Goal: Task Accomplishment & Management: Manage account settings

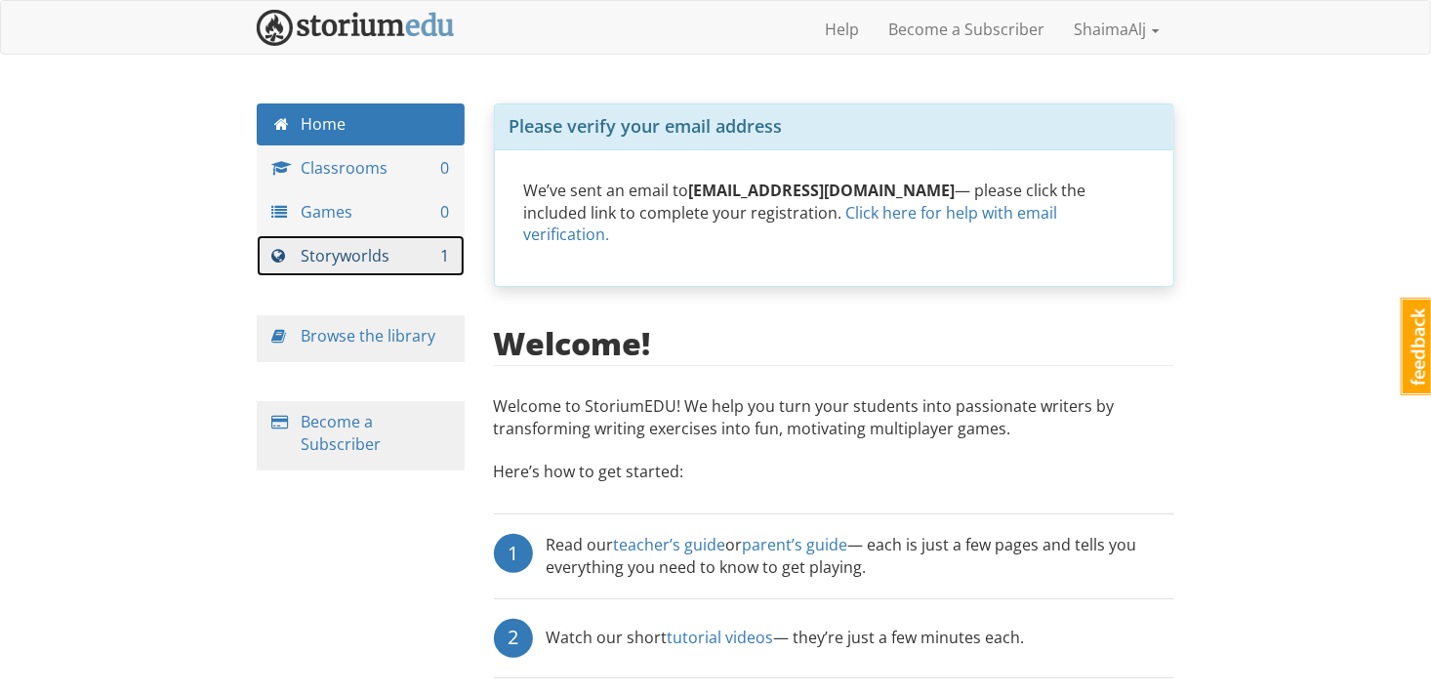
click at [355, 255] on link "Storyworlds 1" at bounding box center [361, 256] width 208 height 42
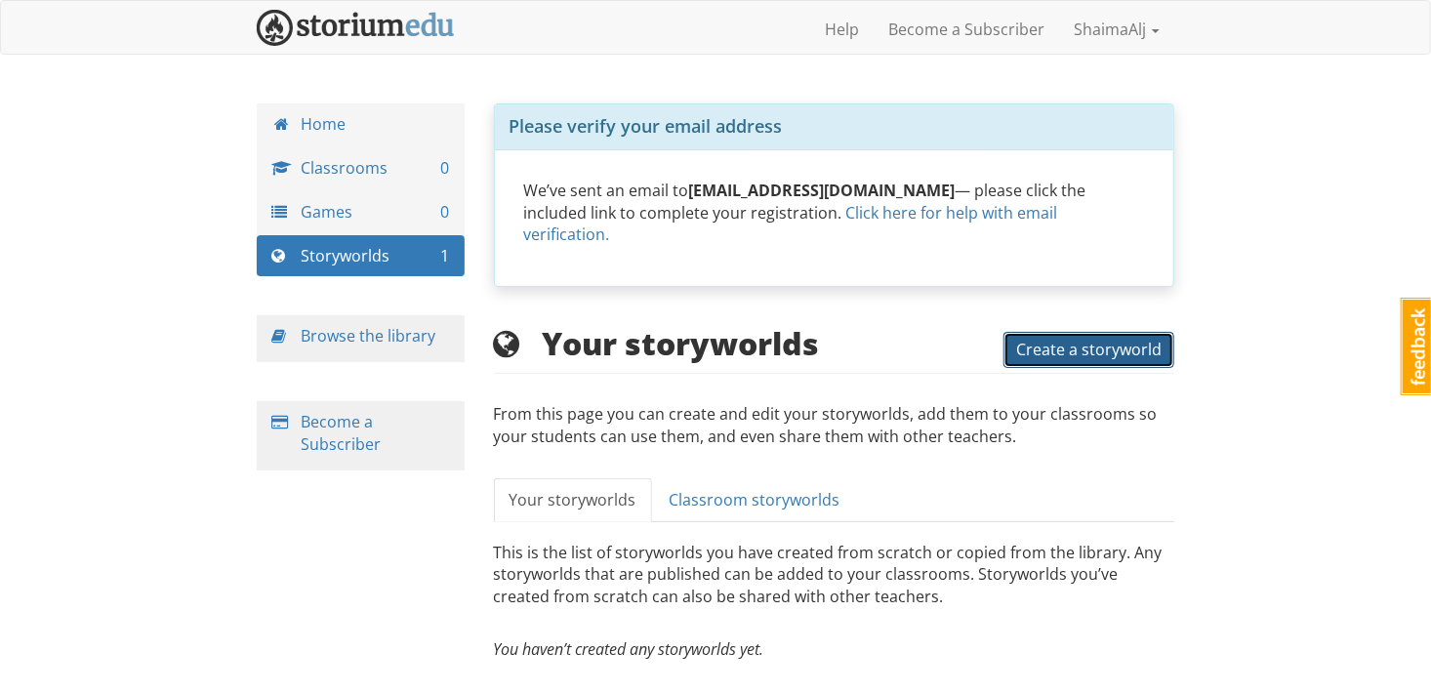
click at [1047, 339] on span "Create a storyworld" at bounding box center [1088, 349] width 145 height 21
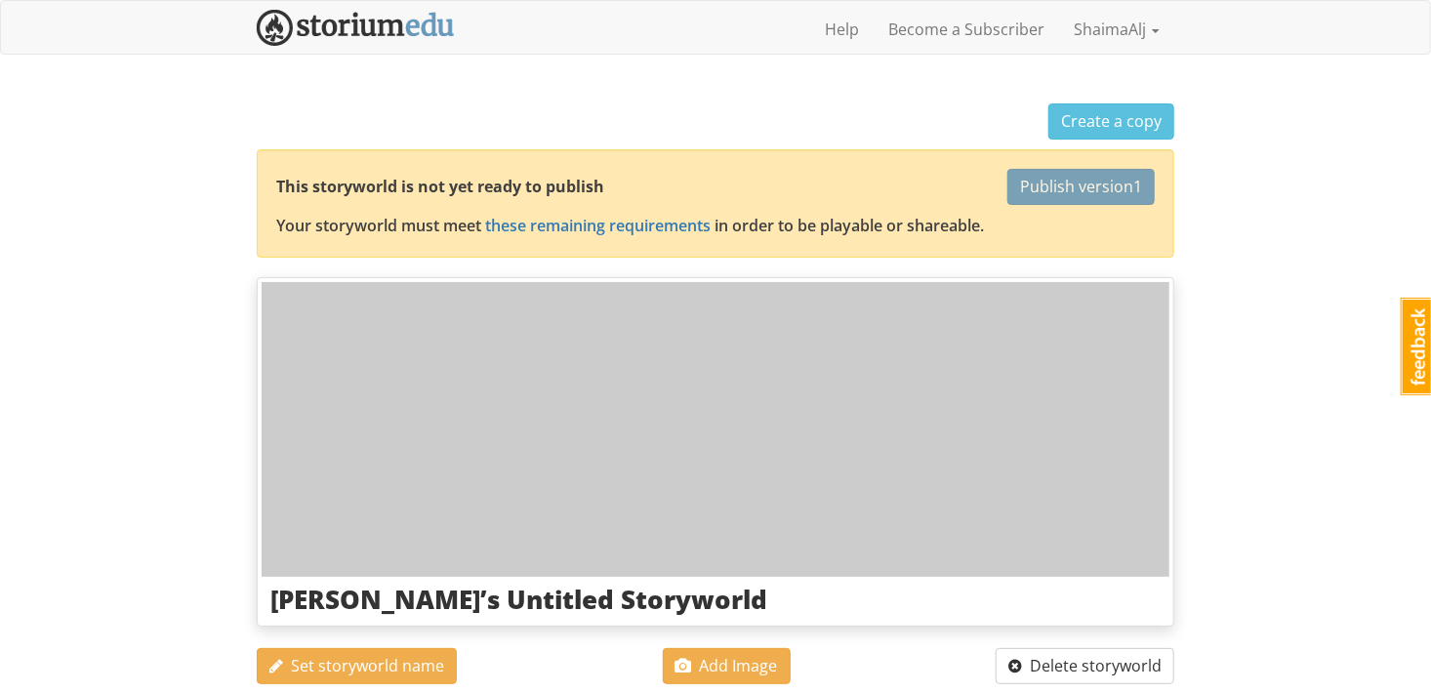
click at [1224, 317] on div "shaimaalj ShaimaAlj 1 Toggle navigation Help Become a Subscriber ShaimaAlj Prof…" at bounding box center [715, 699] width 1431 height 1399
click at [340, 35] on img at bounding box center [356, 28] width 198 height 36
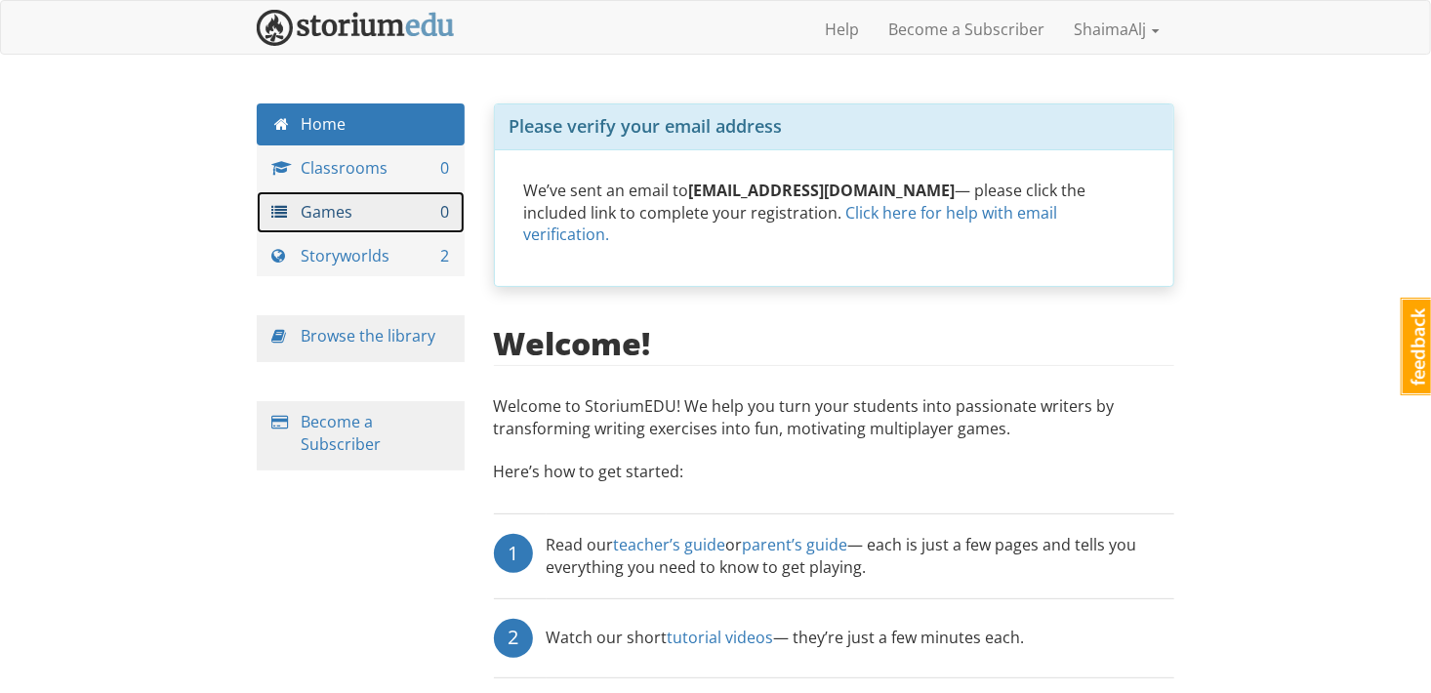
click at [341, 208] on link "Games 0" at bounding box center [361, 212] width 208 height 42
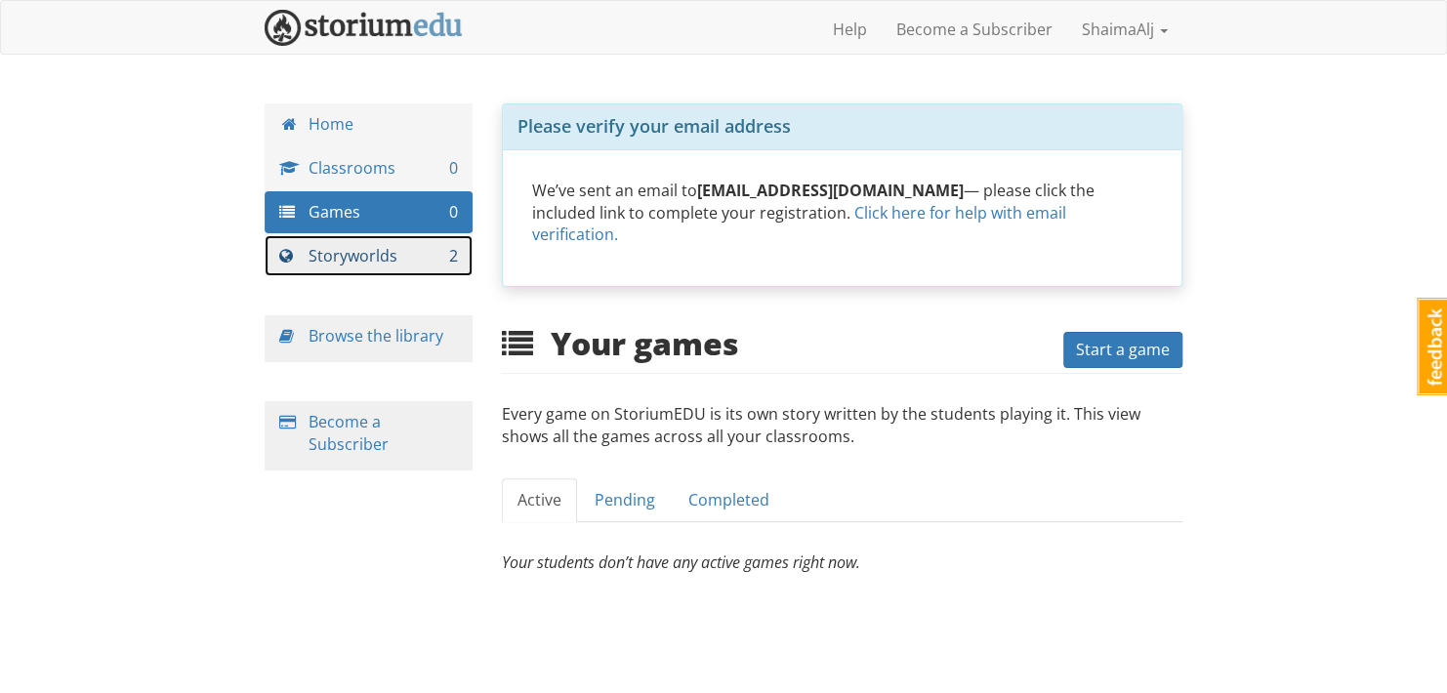
click at [345, 248] on link "Storyworlds 2" at bounding box center [369, 256] width 208 height 42
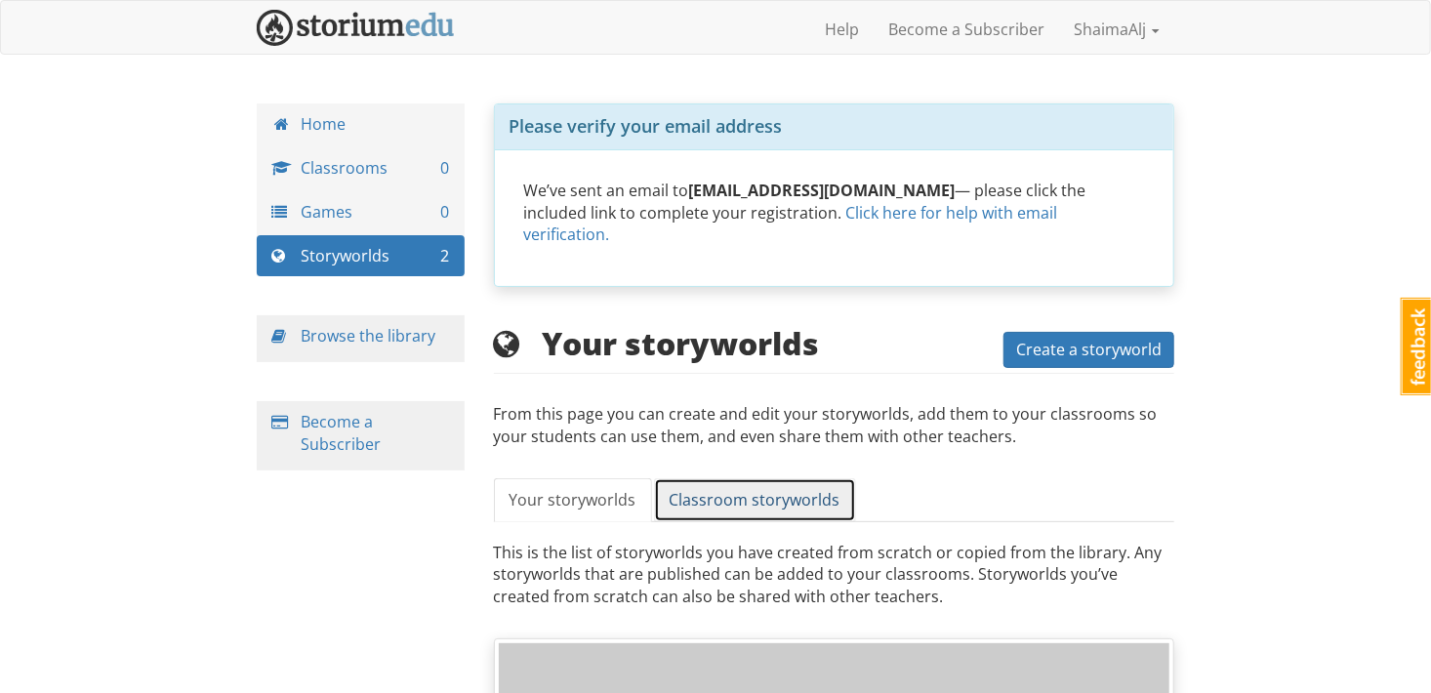
click at [778, 489] on span "Classroom storyworlds" at bounding box center [755, 499] width 171 height 21
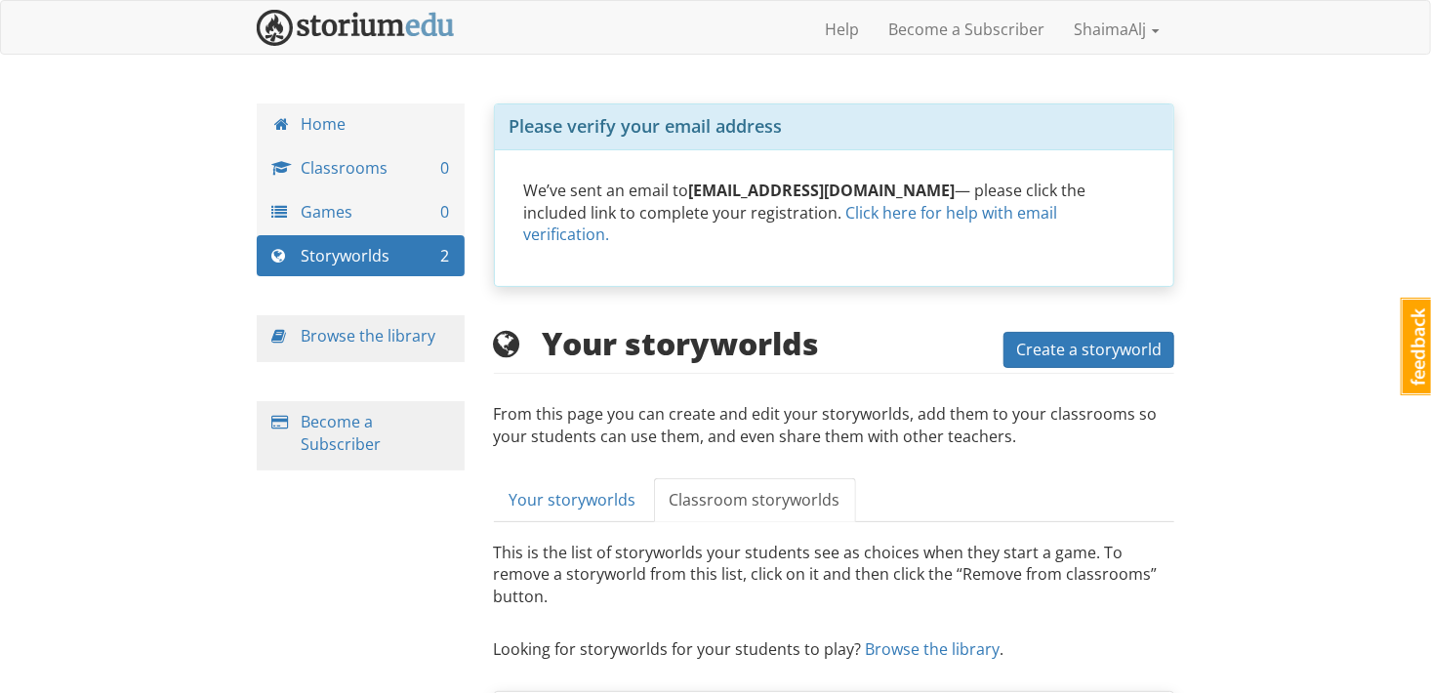
click at [1312, 540] on div "shaimaalj ShaimaAlj 1 Toggle navigation Help Become a Subscriber ShaimaAlj Prof…" at bounding box center [715, 521] width 1431 height 1043
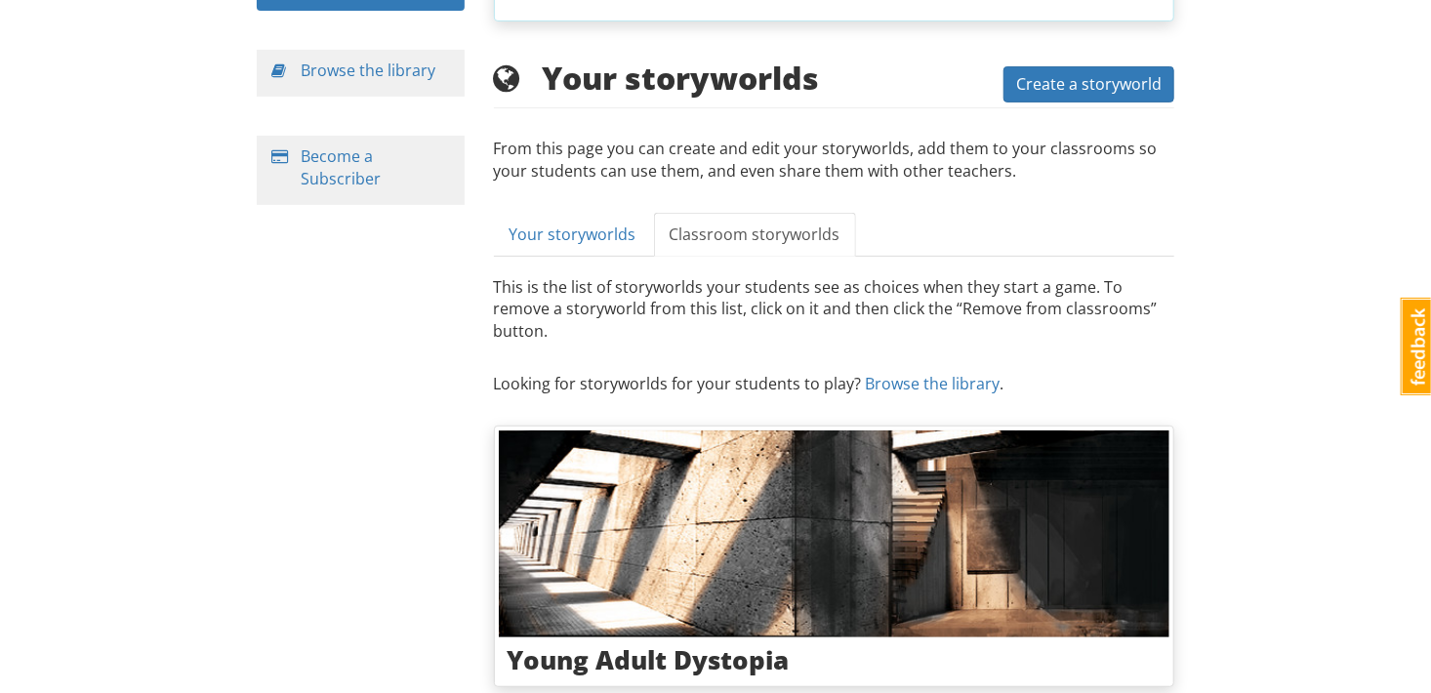
scroll to position [263, 0]
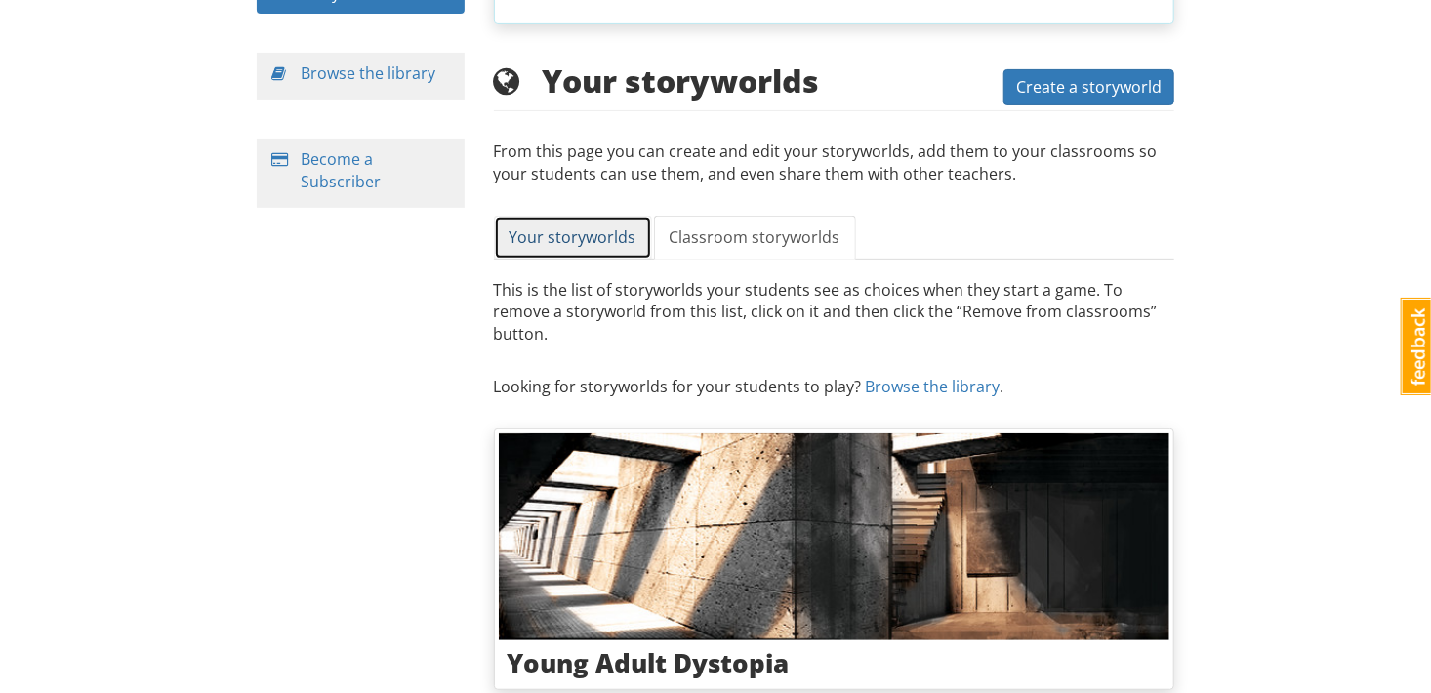
click at [591, 227] on link "Your storyworlds" at bounding box center [573, 238] width 158 height 44
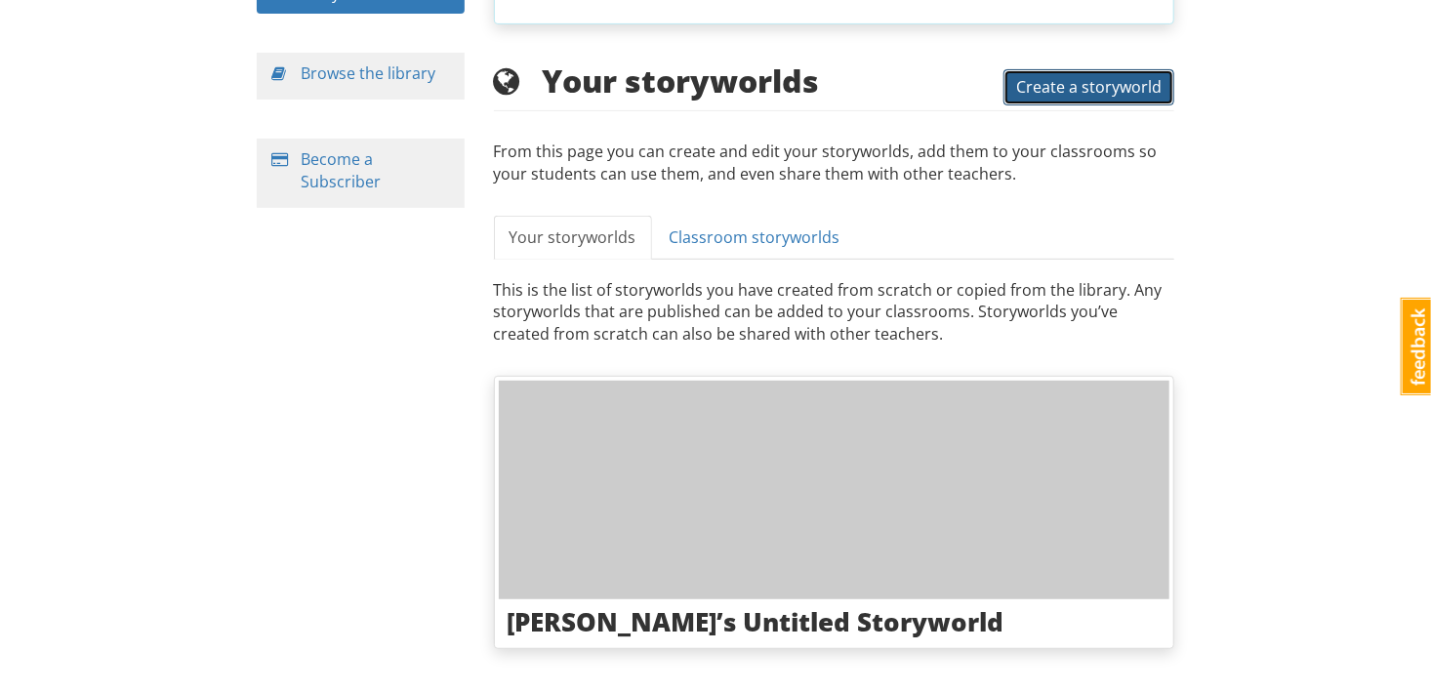
click at [1137, 73] on button "Create a storyworld" at bounding box center [1089, 87] width 171 height 36
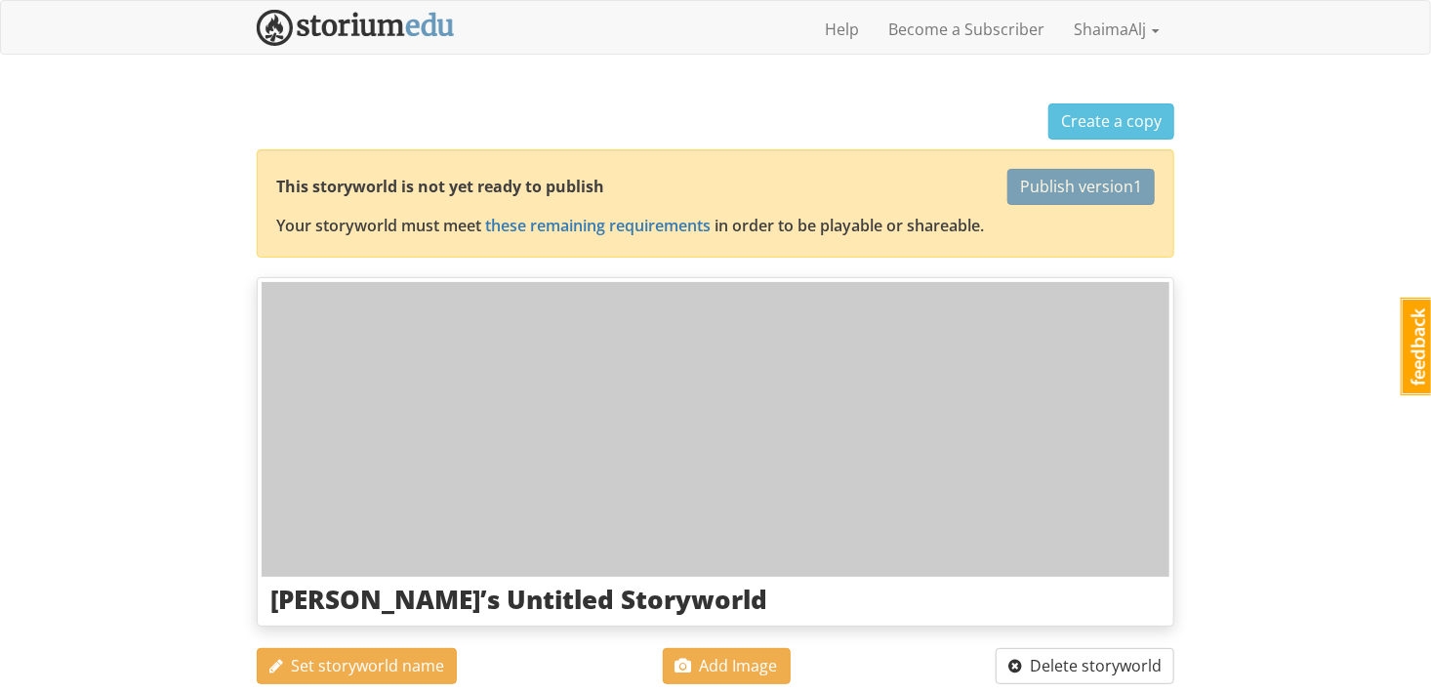
click at [1242, 118] on div "shaimaalj ShaimaAlj 1 Toggle navigation Help Become a Subscriber ShaimaAlj Prof…" at bounding box center [715, 699] width 1431 height 1399
click at [1130, 36] on link "ShaimaAlj" at bounding box center [1116, 29] width 115 height 49
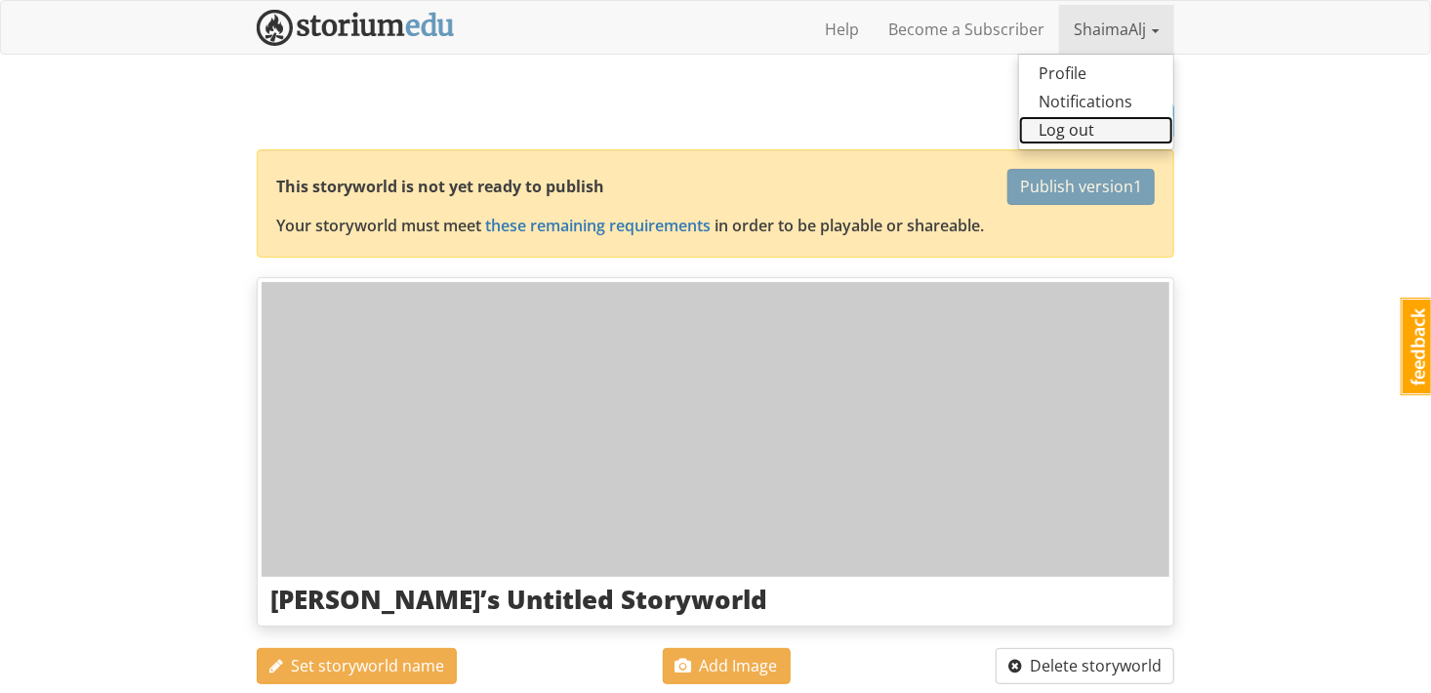
click at [1094, 129] on link "Log out" at bounding box center [1096, 130] width 154 height 28
